Goal: Task Accomplishment & Management: Use online tool/utility

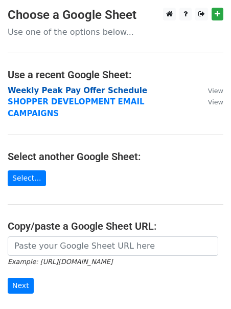
click at [55, 93] on strong "Weekly Peak Pay Offer Schedule" at bounding box center [78, 90] width 140 height 9
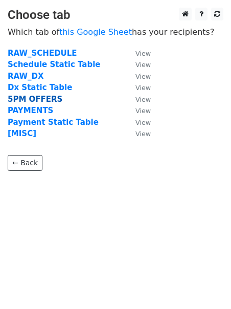
click at [36, 99] on strong "5PM OFFERS" at bounding box center [35, 99] width 55 height 9
click at [27, 99] on strong "5PM OFFERS" at bounding box center [35, 99] width 55 height 9
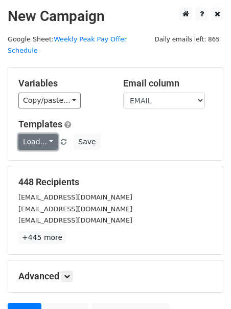
click at [32, 134] on link "Load..." at bounding box center [37, 142] width 39 height 16
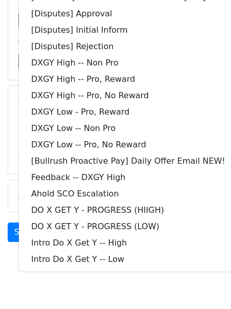
scroll to position [89, 0]
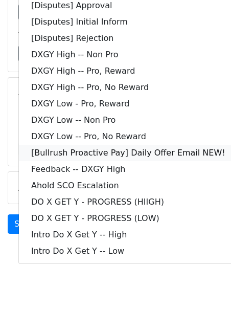
click at [39, 145] on link "[Bullrush Proactive Pay] Daily Offer Email NEW!" at bounding box center [128, 153] width 219 height 16
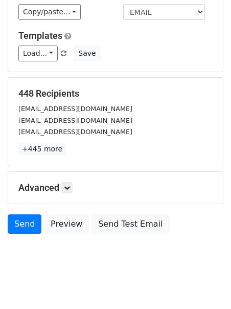
click at [79, 182] on h5 "Advanced" at bounding box center [115, 187] width 194 height 11
click at [70, 185] on icon at bounding box center [67, 188] width 6 height 6
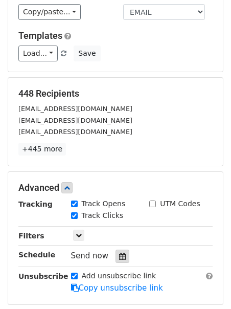
click at [119, 253] on icon at bounding box center [122, 256] width 7 height 7
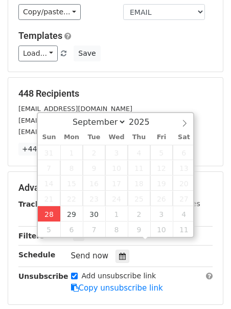
type input "2025-09-28 12:00"
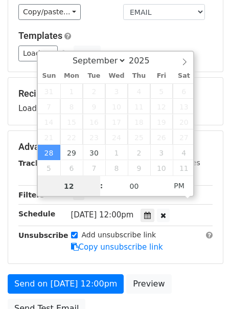
scroll to position [1, 0]
type input "2"
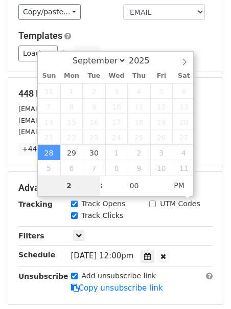
type input "2025-09-28 14:00"
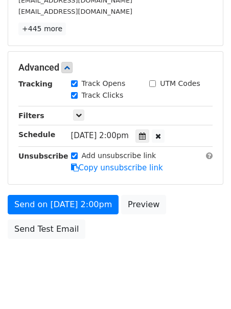
scroll to position [213, 0]
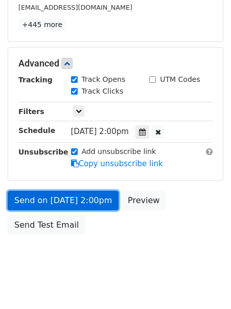
click at [32, 191] on link "Send on Sep 28 at 2:00pm" at bounding box center [63, 200] width 111 height 19
